Goal: Information Seeking & Learning: Check status

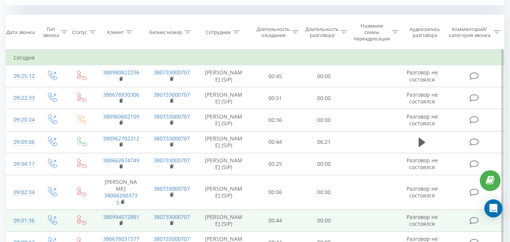
scroll to position [415, 0]
